Goal: Communication & Community: Answer question/provide support

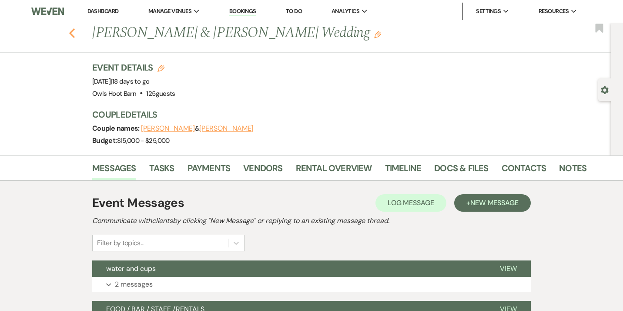
click at [72, 31] on use "button" at bounding box center [72, 33] width 6 height 10
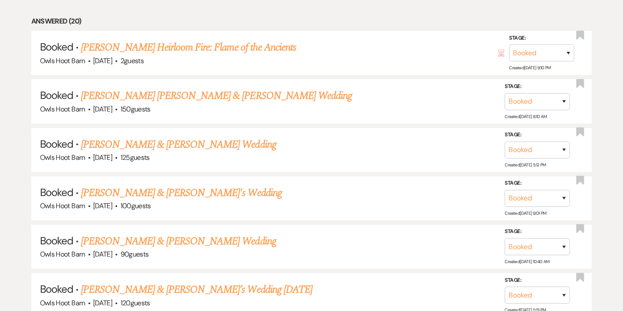
scroll to position [411, 0]
click at [134, 97] on link "[PERSON_NAME] [PERSON_NAME] & [PERSON_NAME] Wedding" at bounding box center [216, 96] width 271 height 16
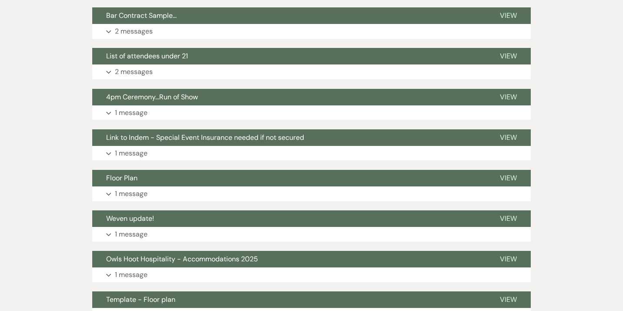
scroll to position [357, 0]
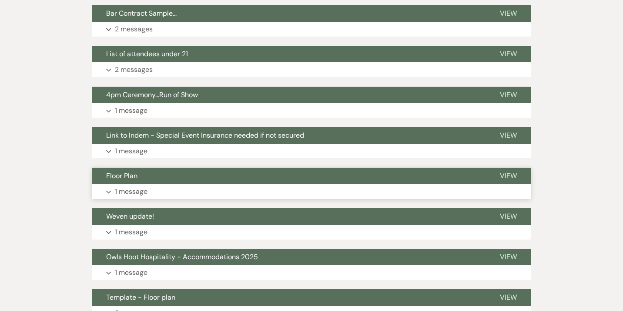
click at [138, 186] on p "1 message" at bounding box center [131, 191] width 33 height 11
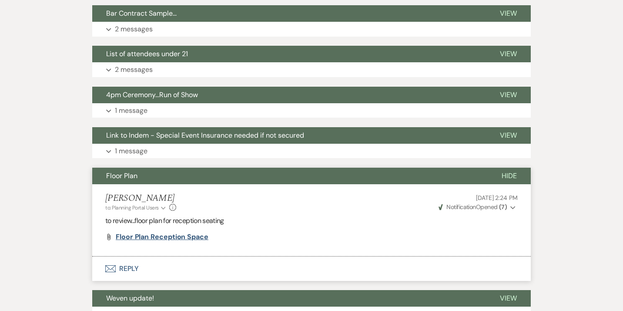
click at [145, 232] on span "Floor Plan reception space" at bounding box center [162, 236] width 93 height 9
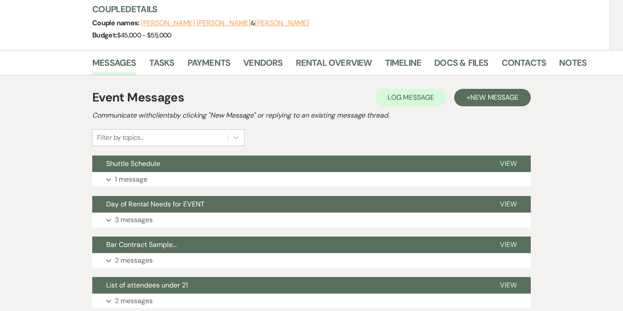
scroll to position [129, 0]
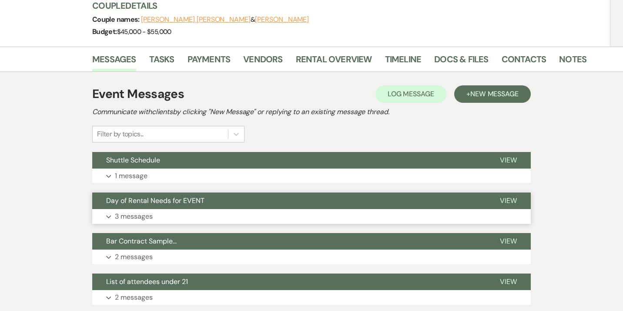
click at [110, 215] on use "button" at bounding box center [108, 216] width 5 height 3
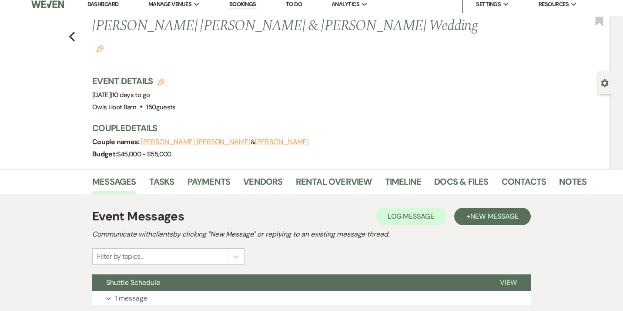
scroll to position [0, 0]
